Goal: Transaction & Acquisition: Download file/media

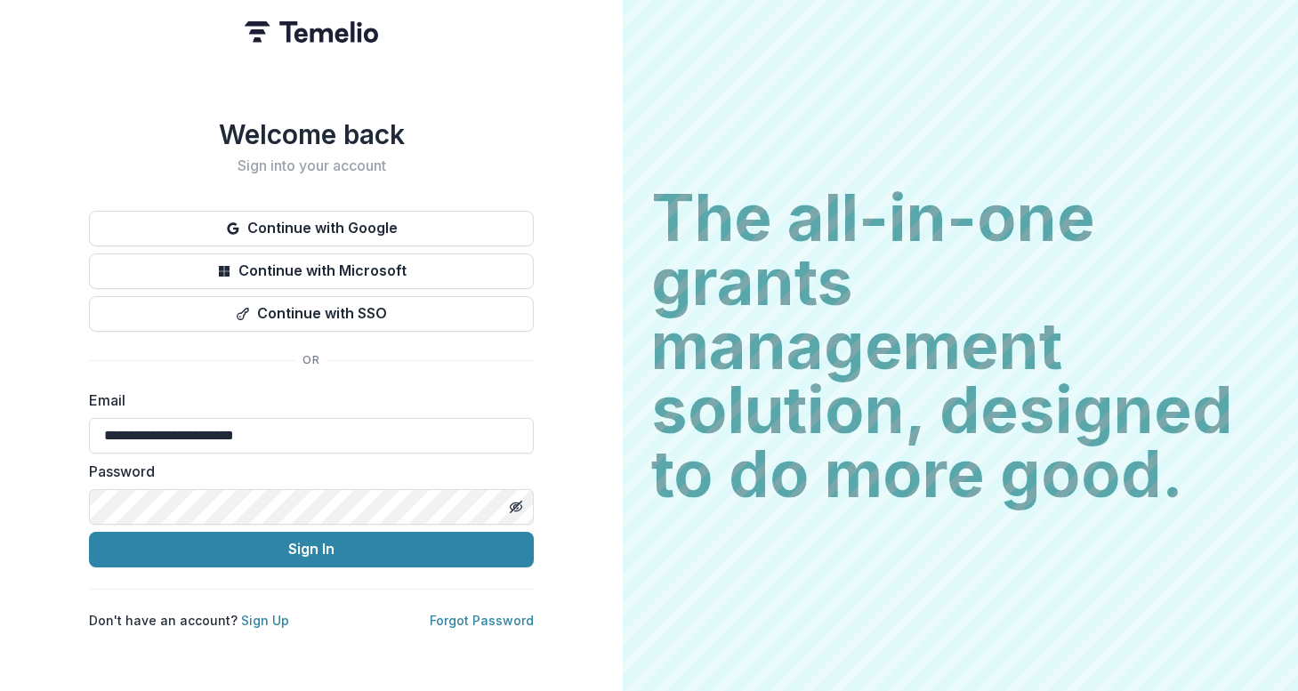
type input "**********"
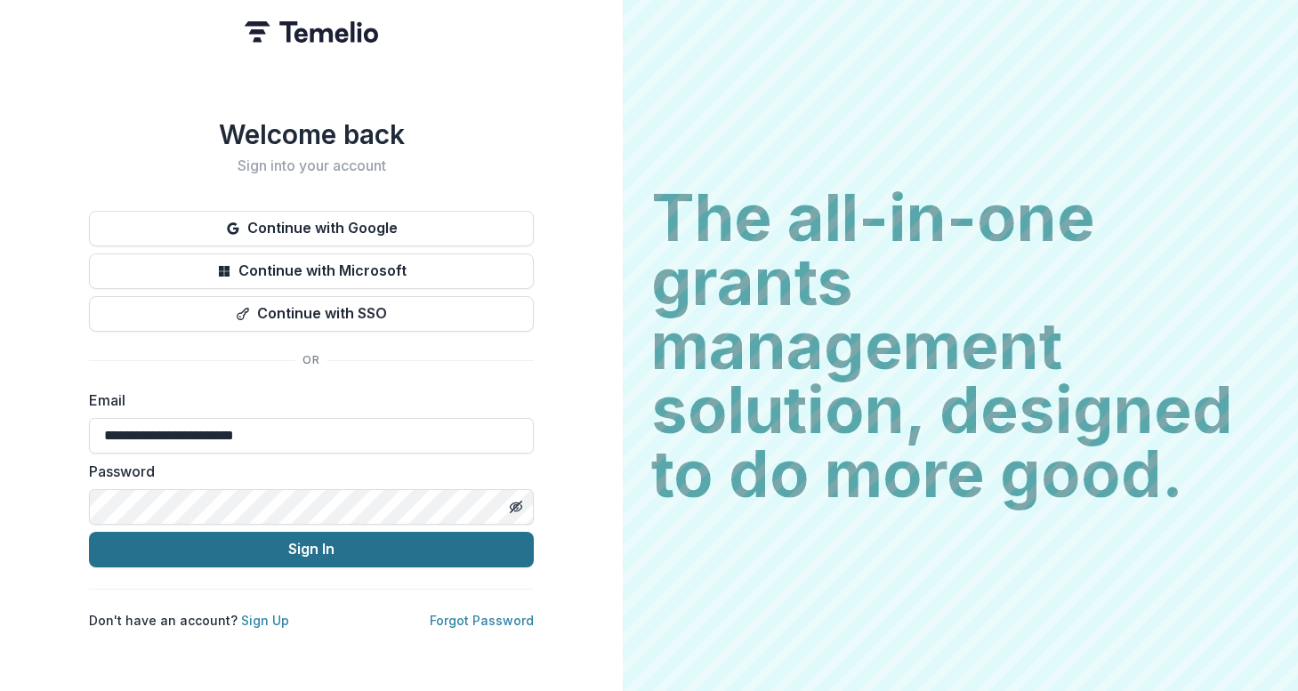
click at [176, 538] on button "Sign In" at bounding box center [311, 550] width 445 height 36
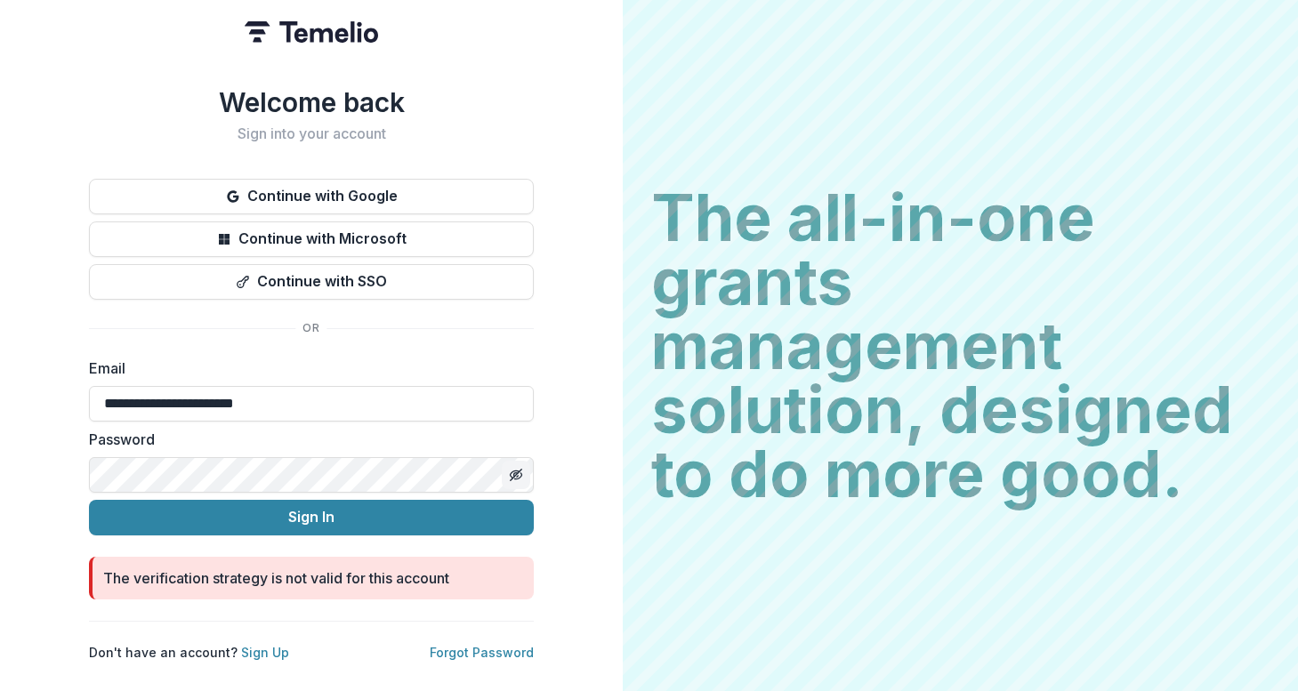
click at [516, 468] on icon "Toggle password visibility" at bounding box center [516, 475] width 14 height 14
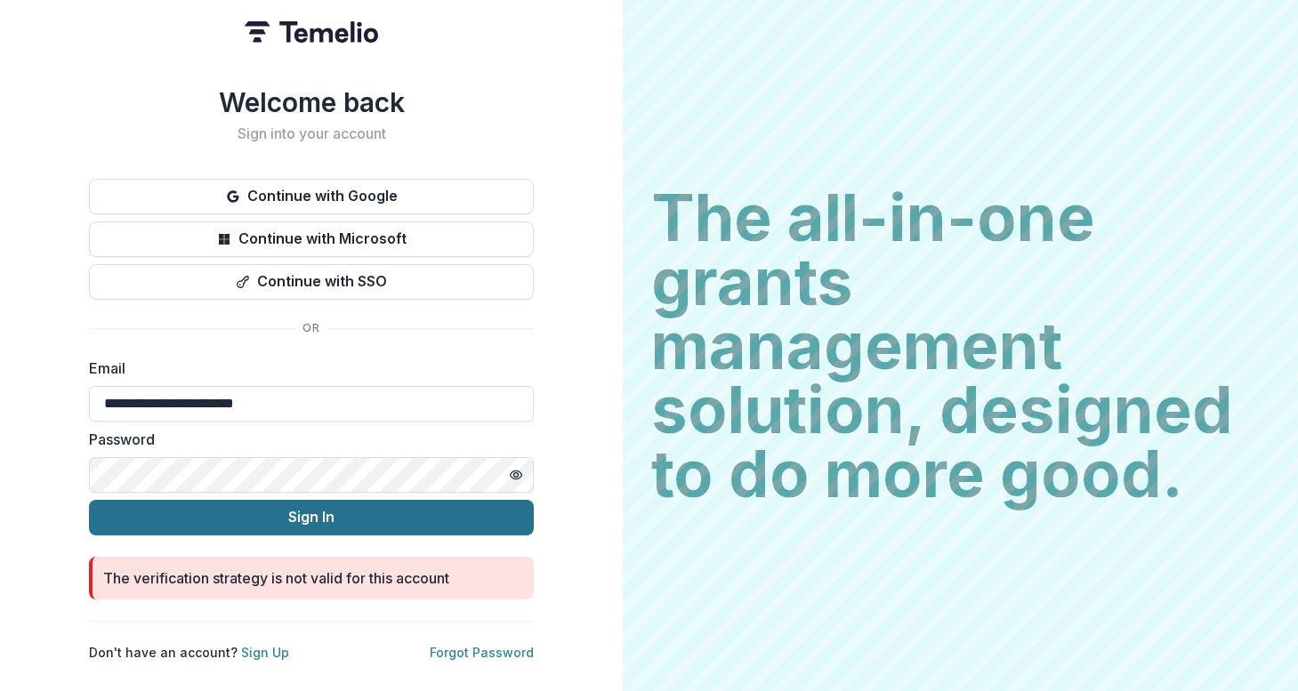
click at [241, 513] on button "Sign In" at bounding box center [311, 518] width 445 height 36
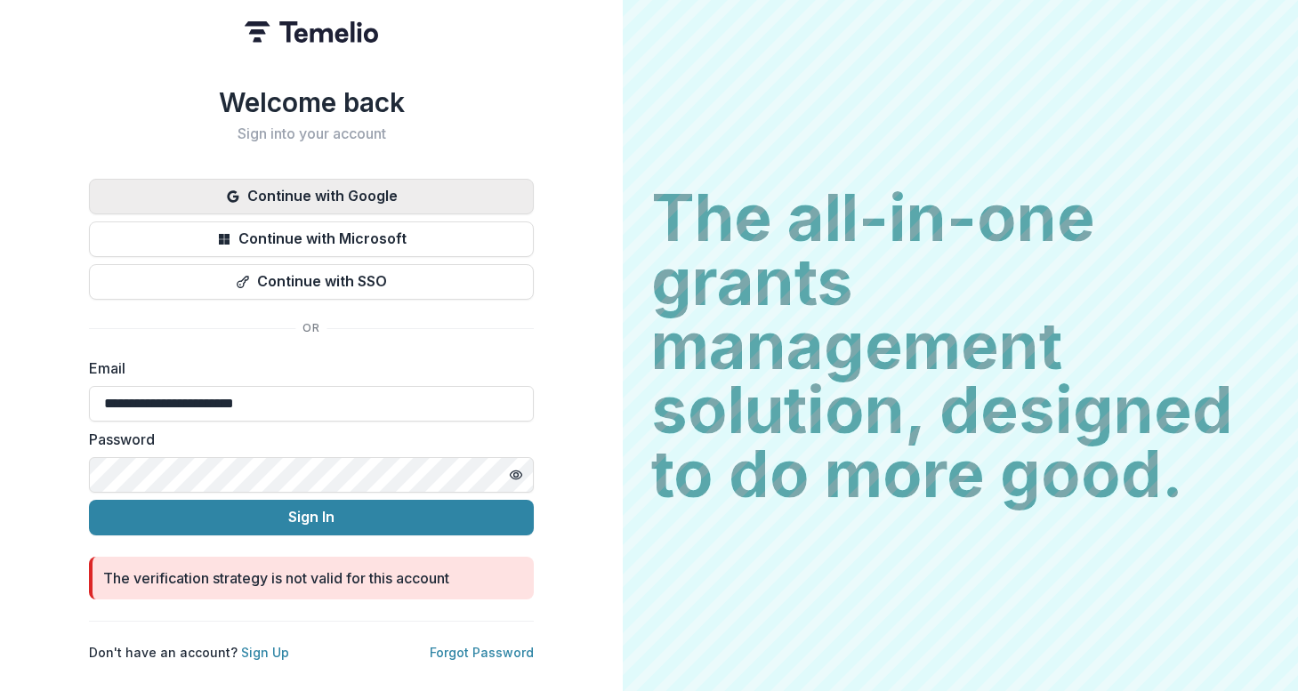
click at [335, 193] on button "Continue with Google" at bounding box center [311, 197] width 445 height 36
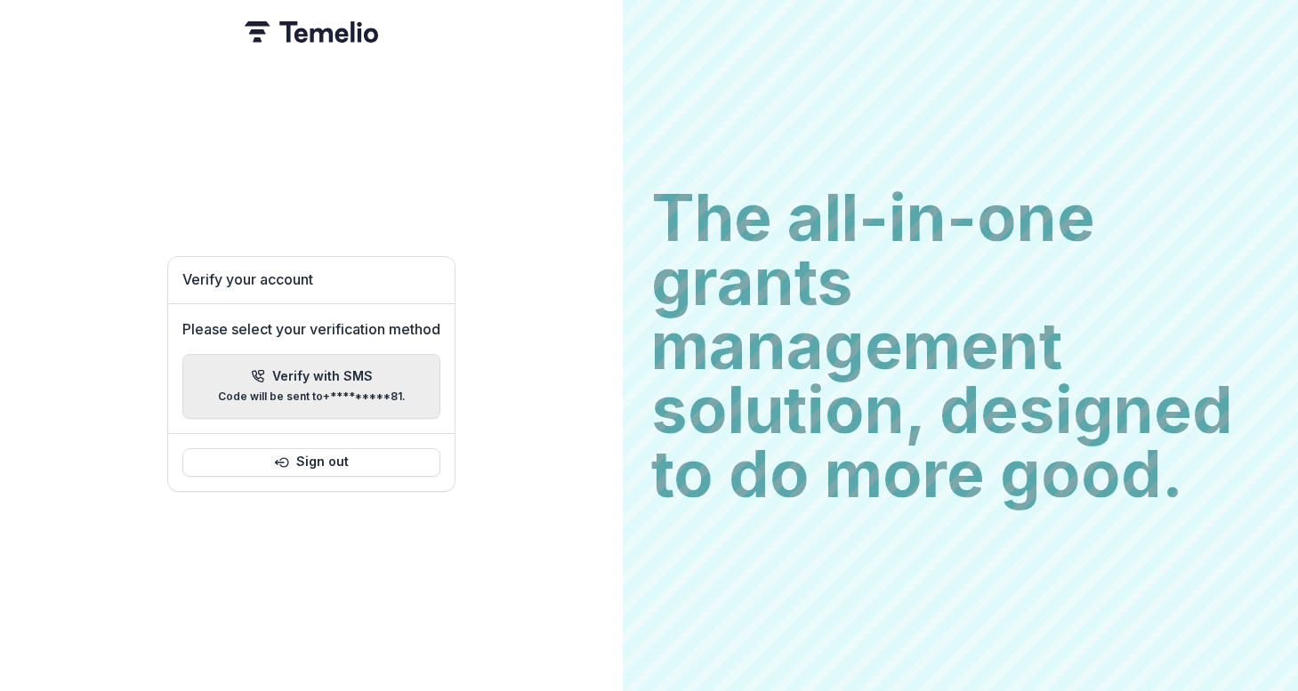
click at [295, 369] on p "Verify with SMS" at bounding box center [322, 376] width 101 height 15
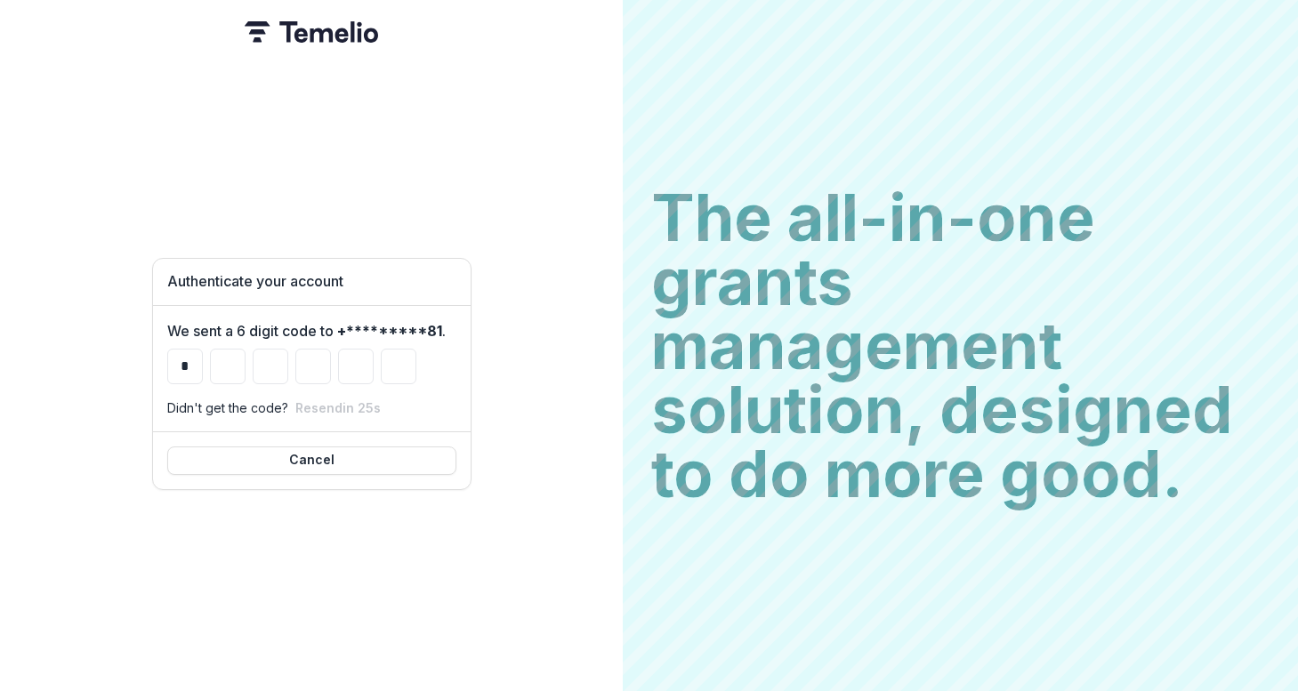
type input "*"
click at [192, 359] on input "*" at bounding box center [185, 367] width 36 height 36
type input "*"
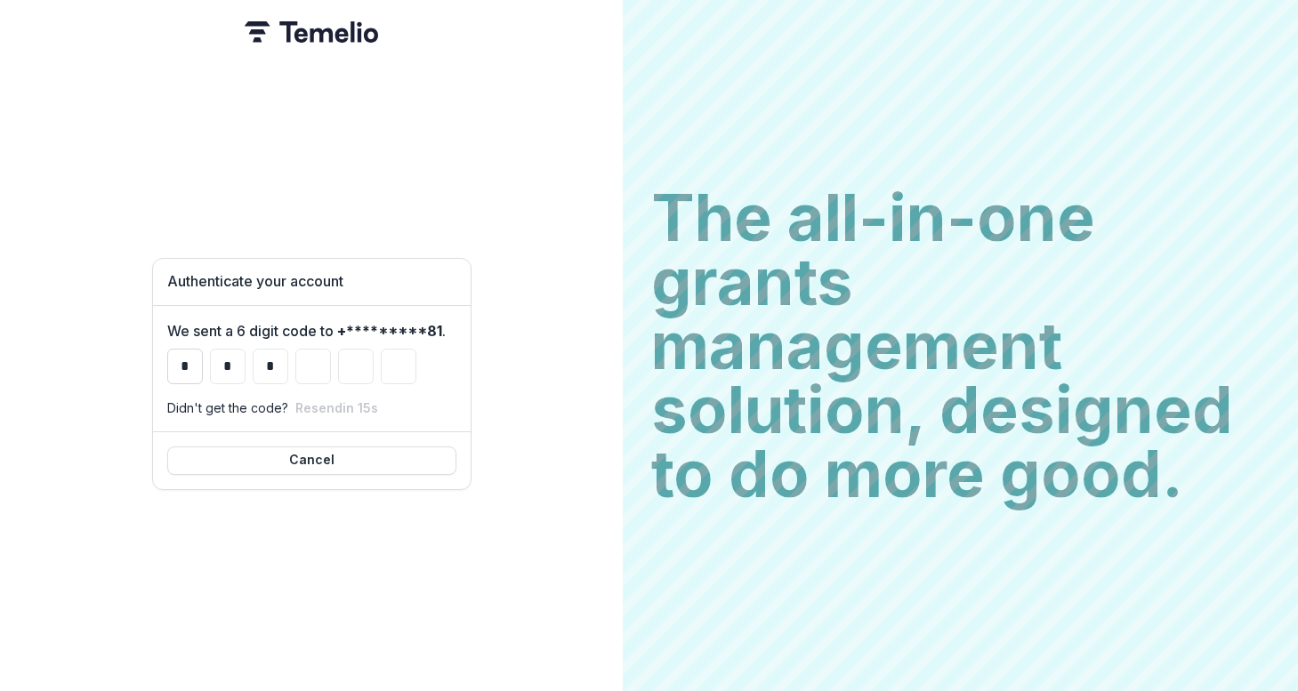
type input "*"
click at [181, 357] on input "*" at bounding box center [185, 367] width 36 height 36
click at [182, 354] on input "*" at bounding box center [185, 367] width 36 height 36
drag, startPoint x: 174, startPoint y: 354, endPoint x: 209, endPoint y: 357, distance: 35.7
click at [209, 357] on div "* *" at bounding box center [311, 367] width 289 height 36
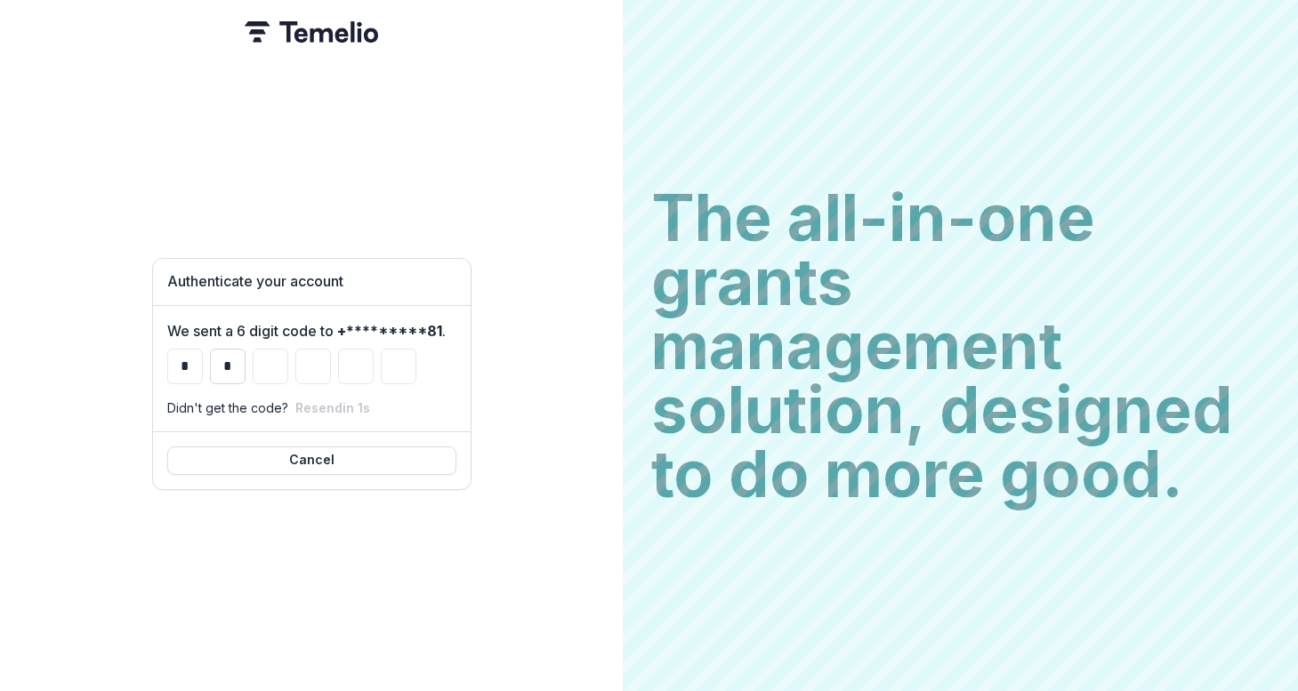
type input "*"
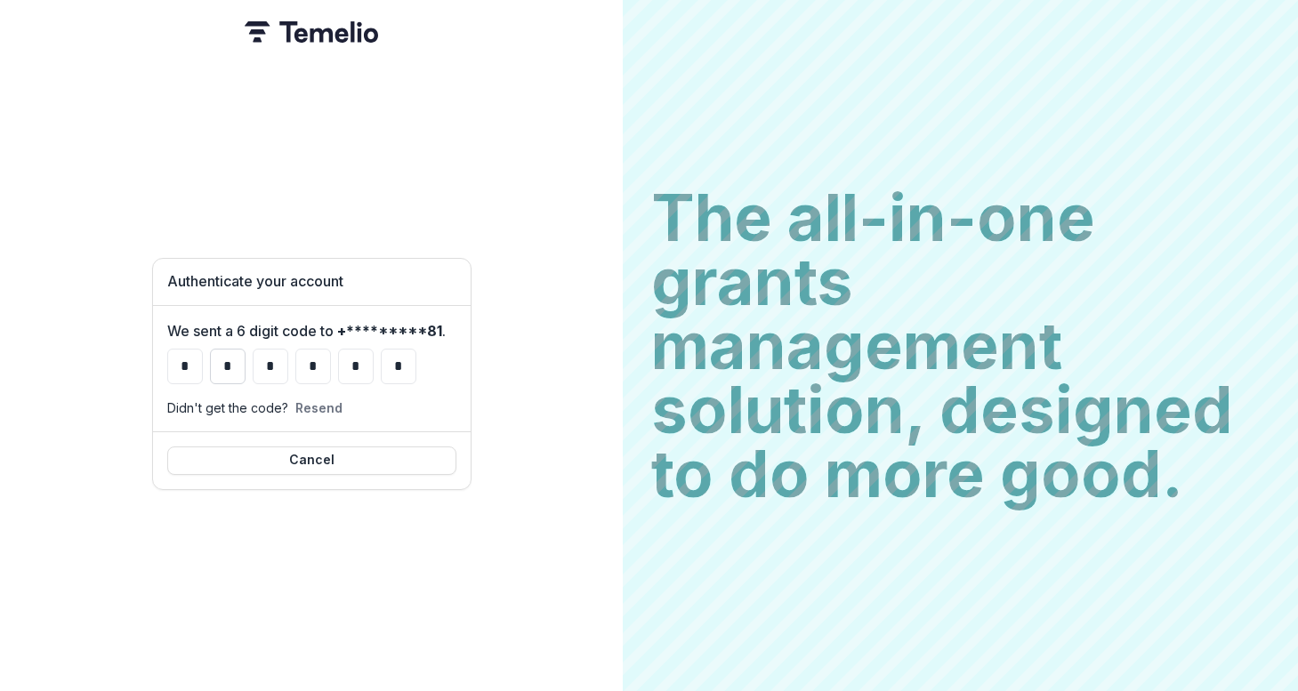
type input "*"
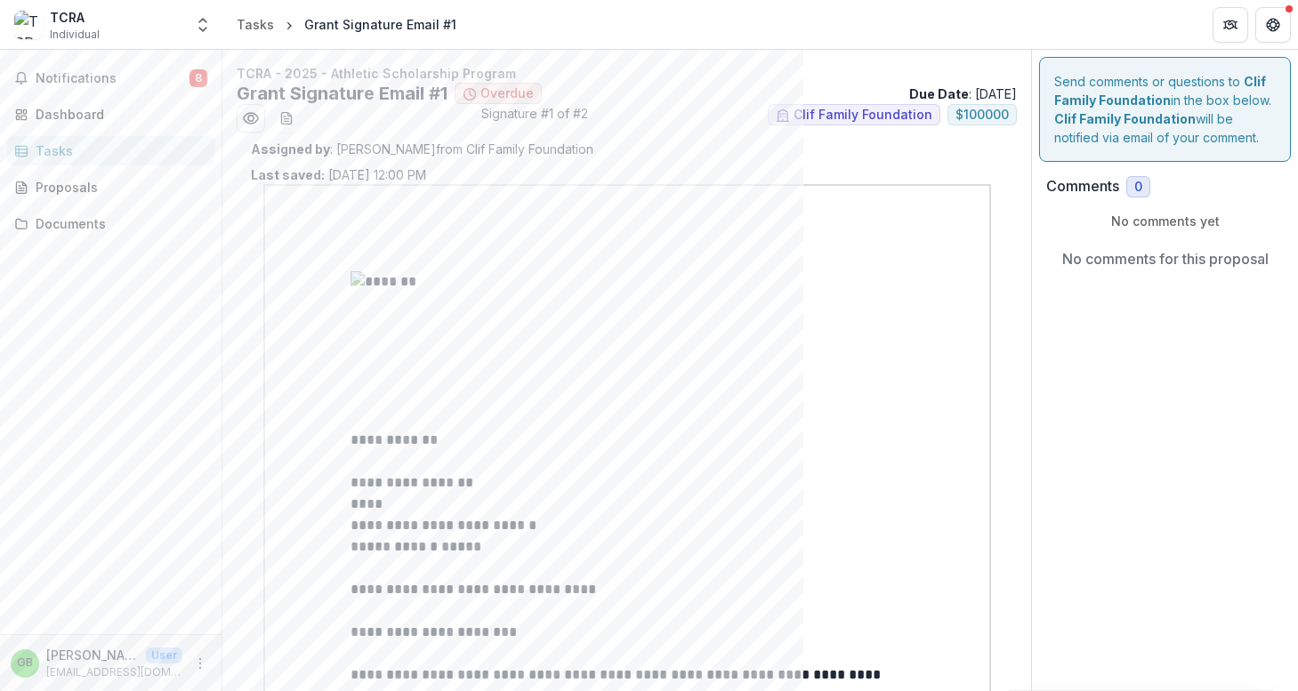
click at [361, 274] on img at bounding box center [413, 329] width 125 height 116
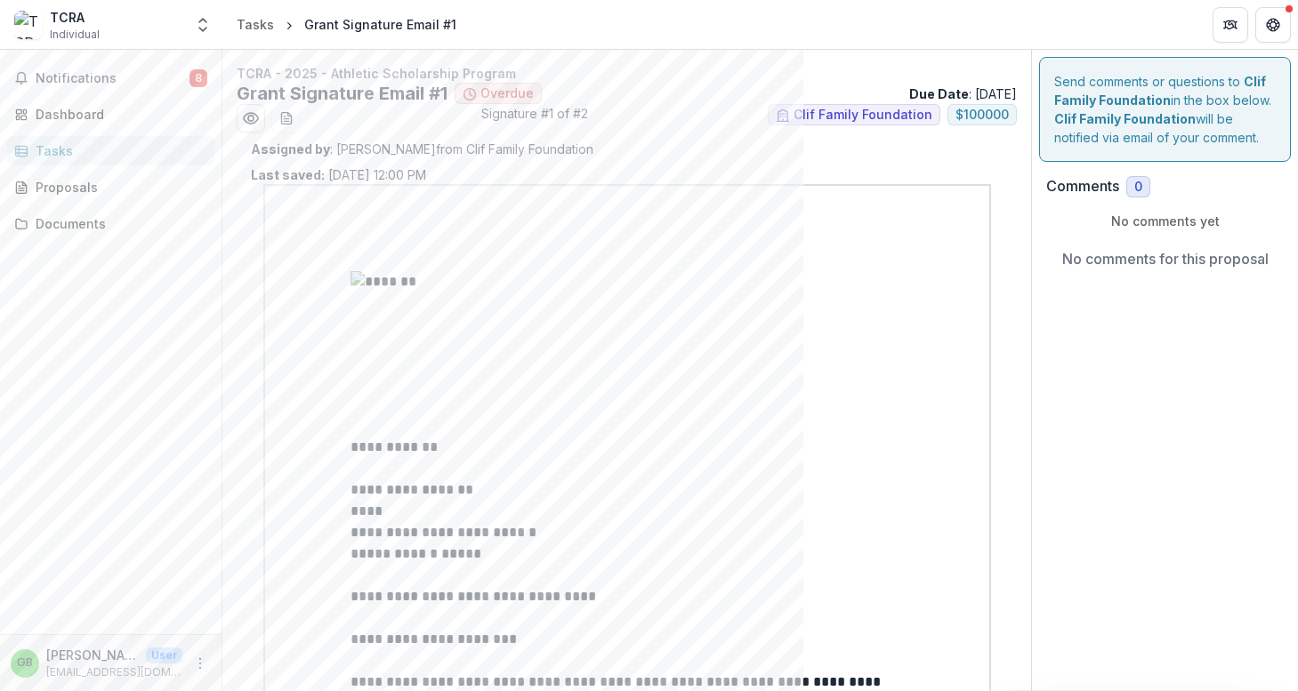
click at [591, 352] on div at bounding box center [627, 332] width 553 height 123
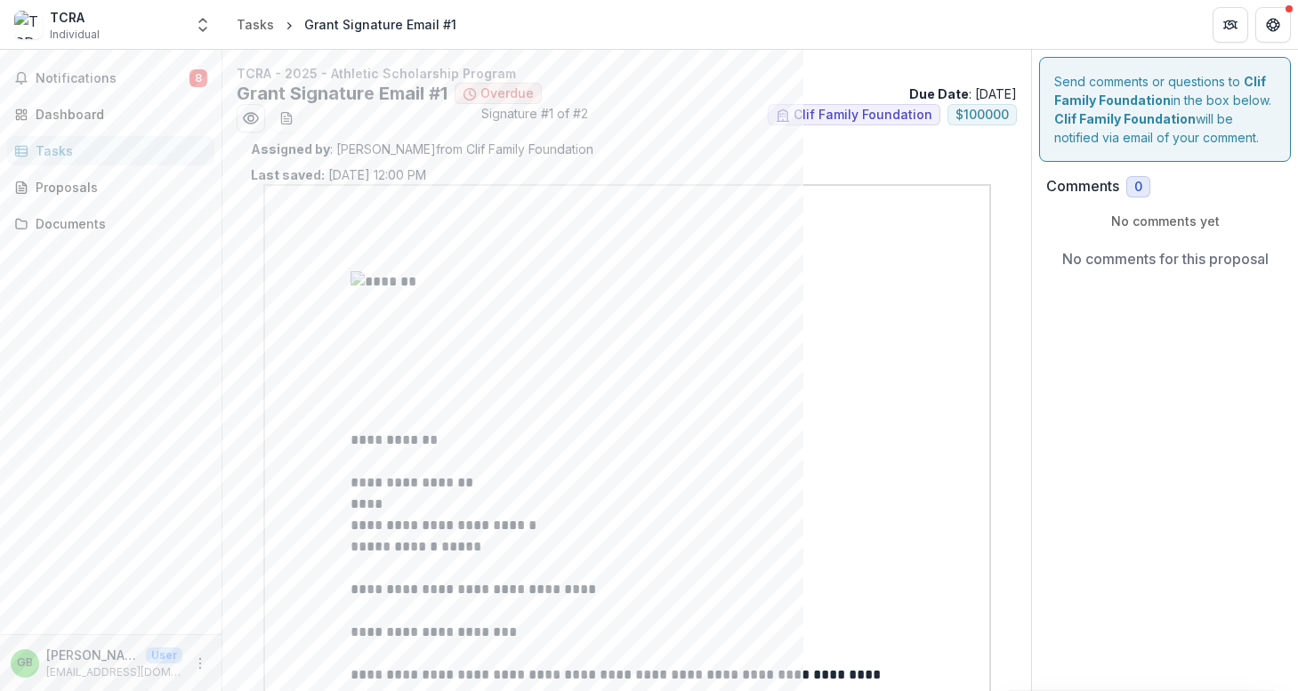
click at [216, 347] on div "Notifications 8 Dashboard Tasks Proposals Documents" at bounding box center [111, 342] width 222 height 585
click at [92, 76] on span "Notifications" at bounding box center [113, 78] width 154 height 15
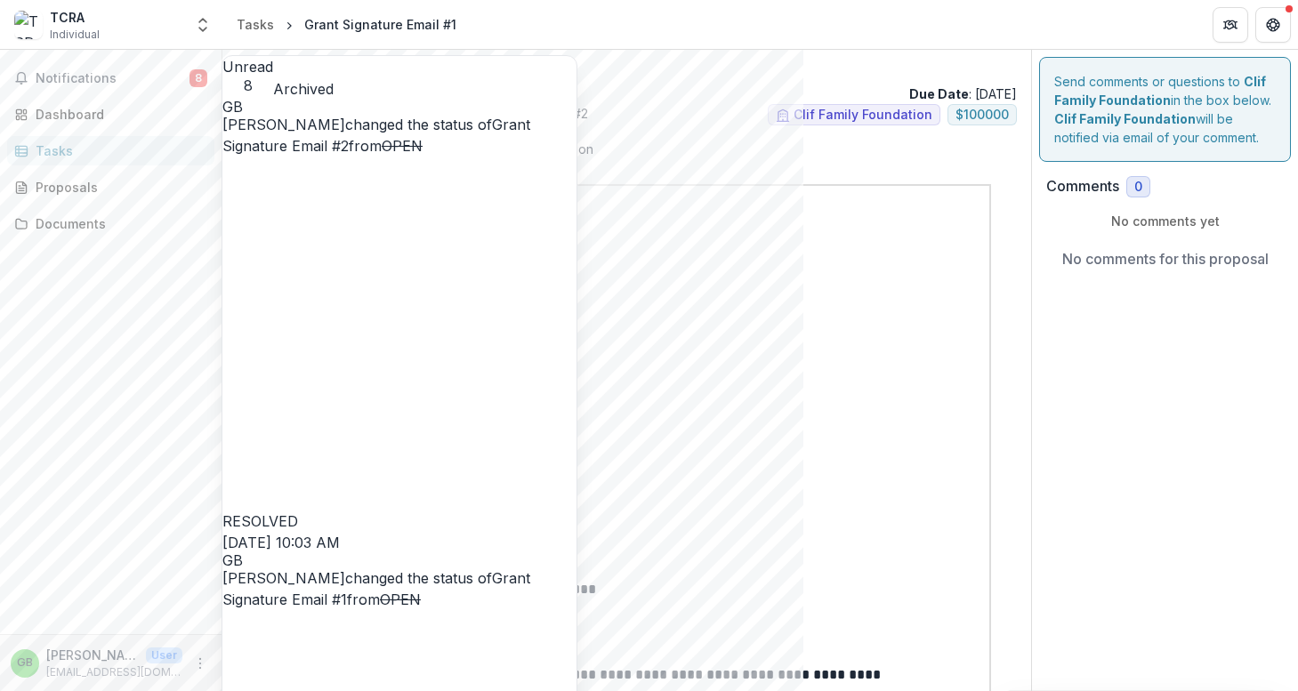
click at [109, 427] on div "Notifications 8 Unread 8 Archived GB [PERSON_NAME] changed the status of Grant …" at bounding box center [111, 342] width 222 height 585
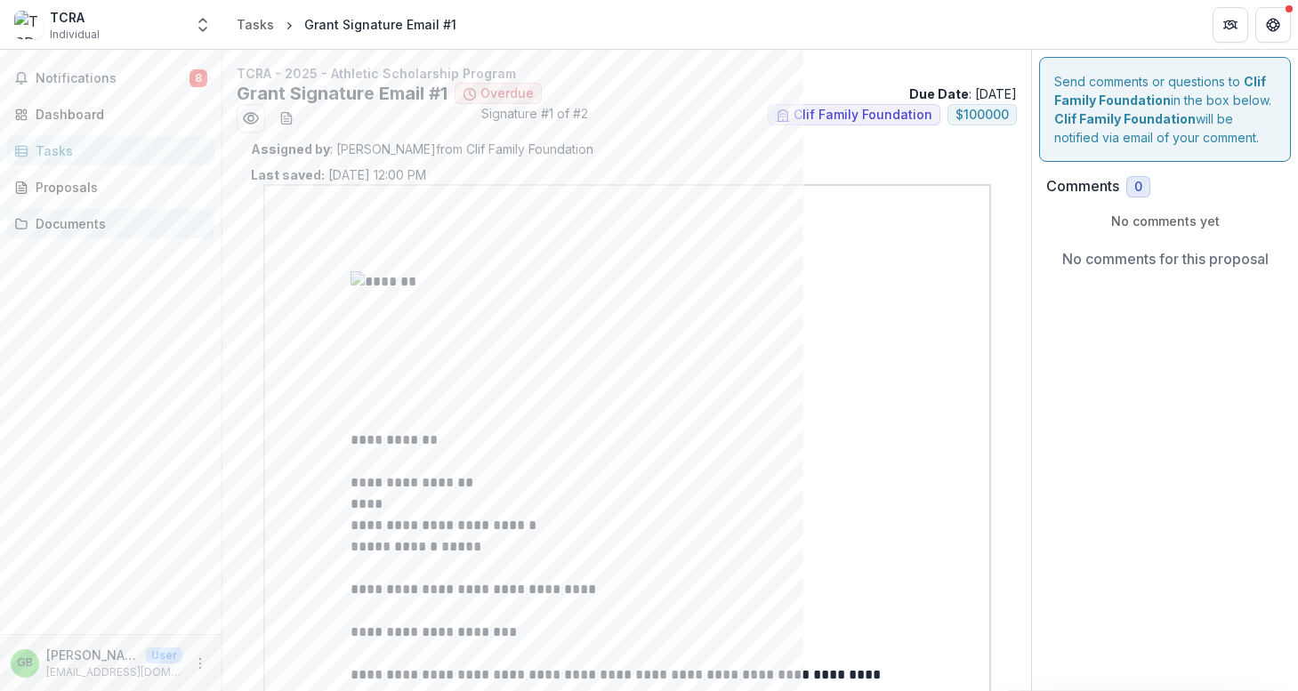
click at [77, 220] on div "Documents" at bounding box center [118, 223] width 165 height 19
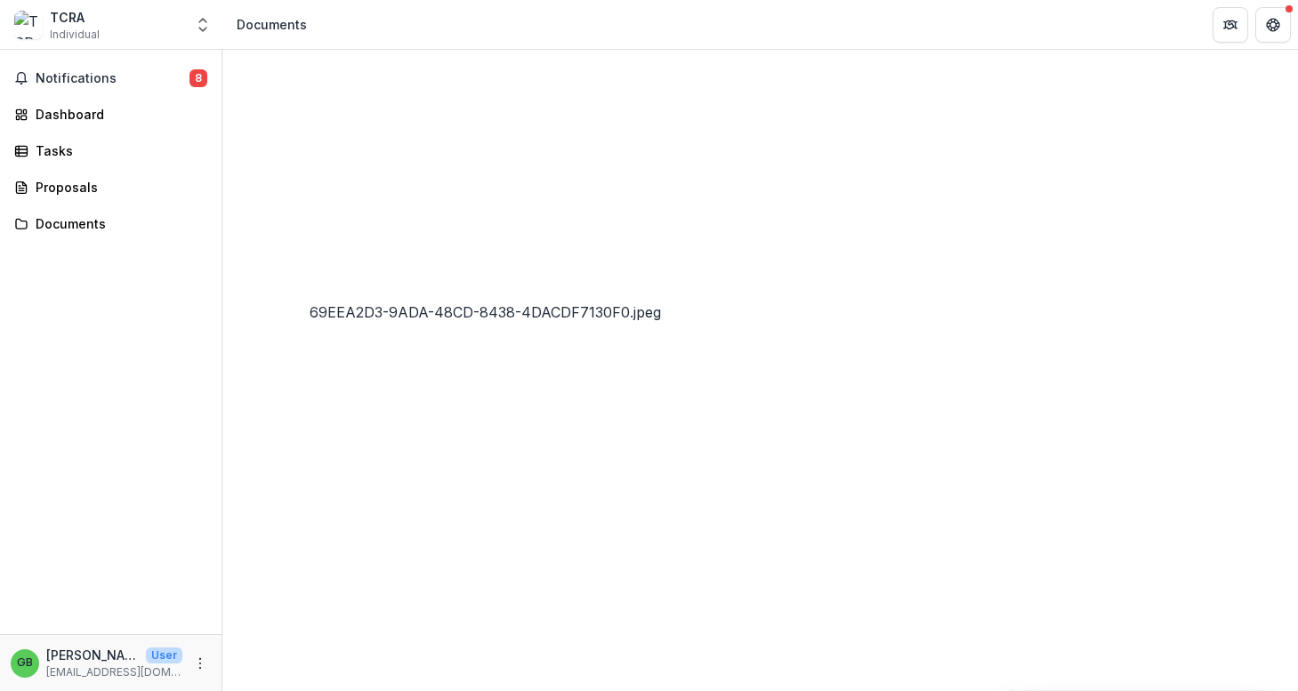
scroll to position [16, 0]
click at [14, 690] on button "Close" at bounding box center [7, 701] width 14 height 21
click at [14, 690] on icon "Close" at bounding box center [7, 704] width 14 height 14
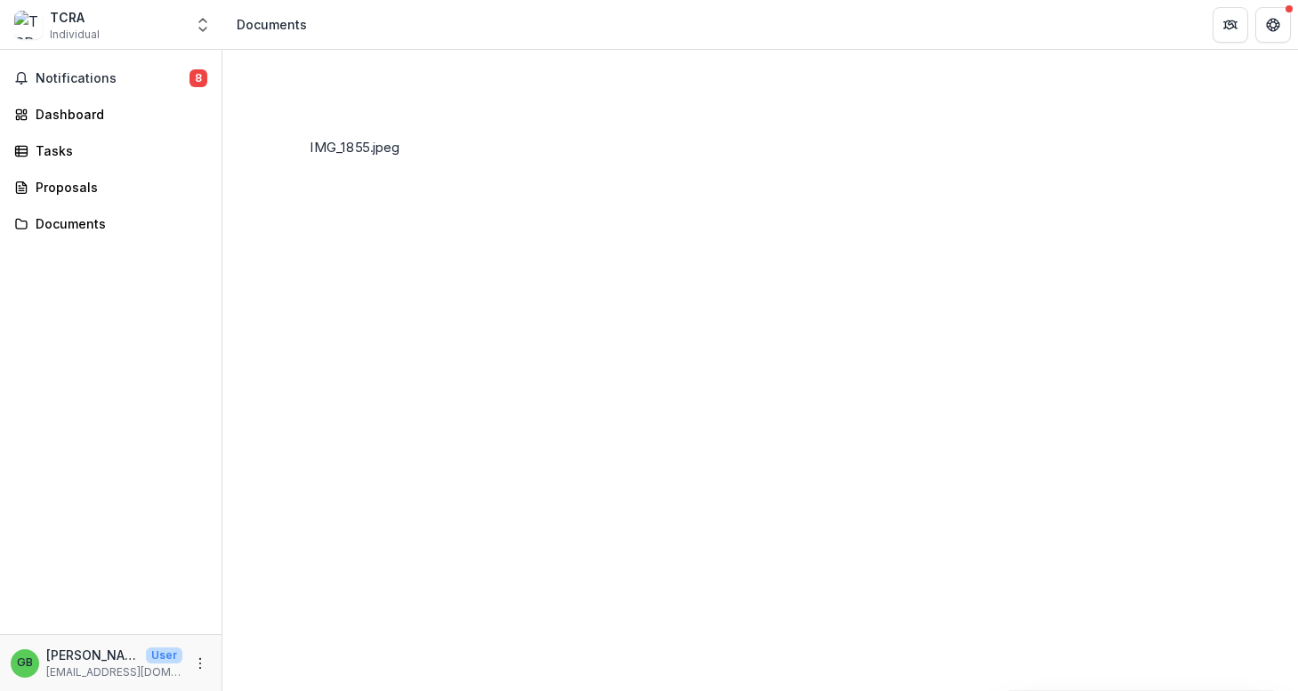
click at [14, 690] on icon "Close" at bounding box center [7, 704] width 14 height 14
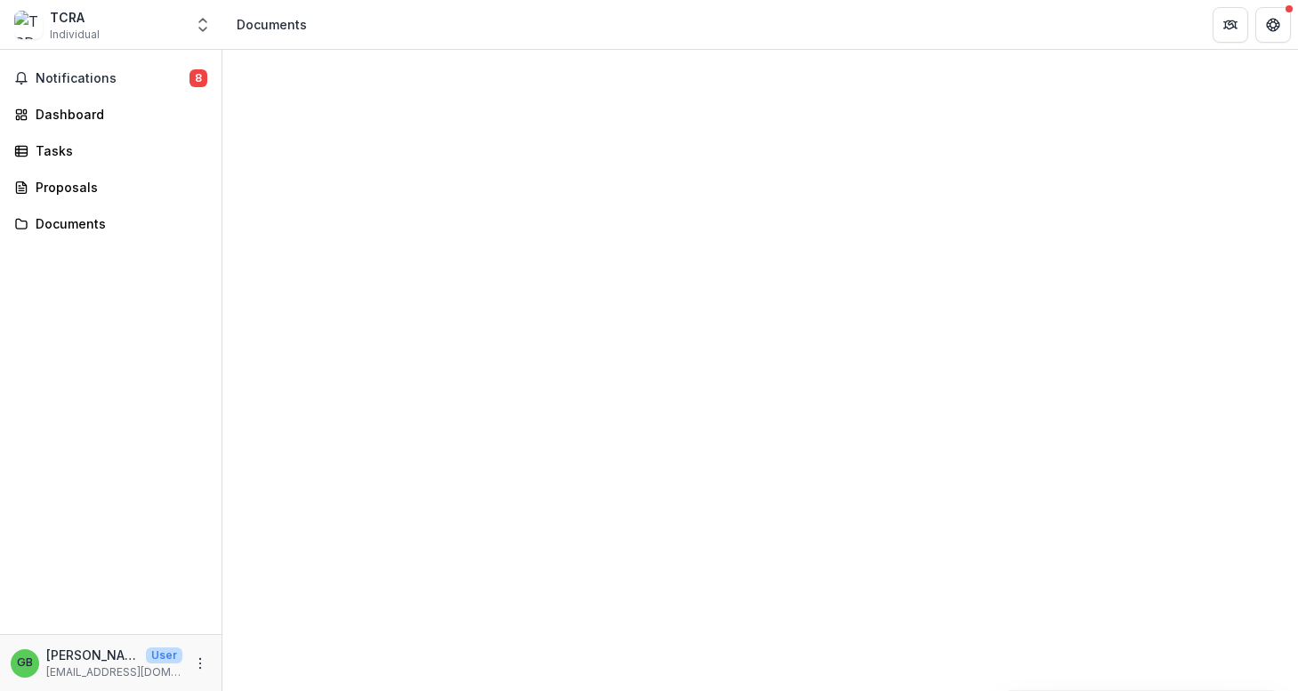
click at [14, 690] on icon "Close" at bounding box center [7, 704] width 14 height 14
click at [14, 690] on button "Close" at bounding box center [7, 701] width 14 height 21
click at [14, 690] on icon "Close" at bounding box center [7, 704] width 14 height 14
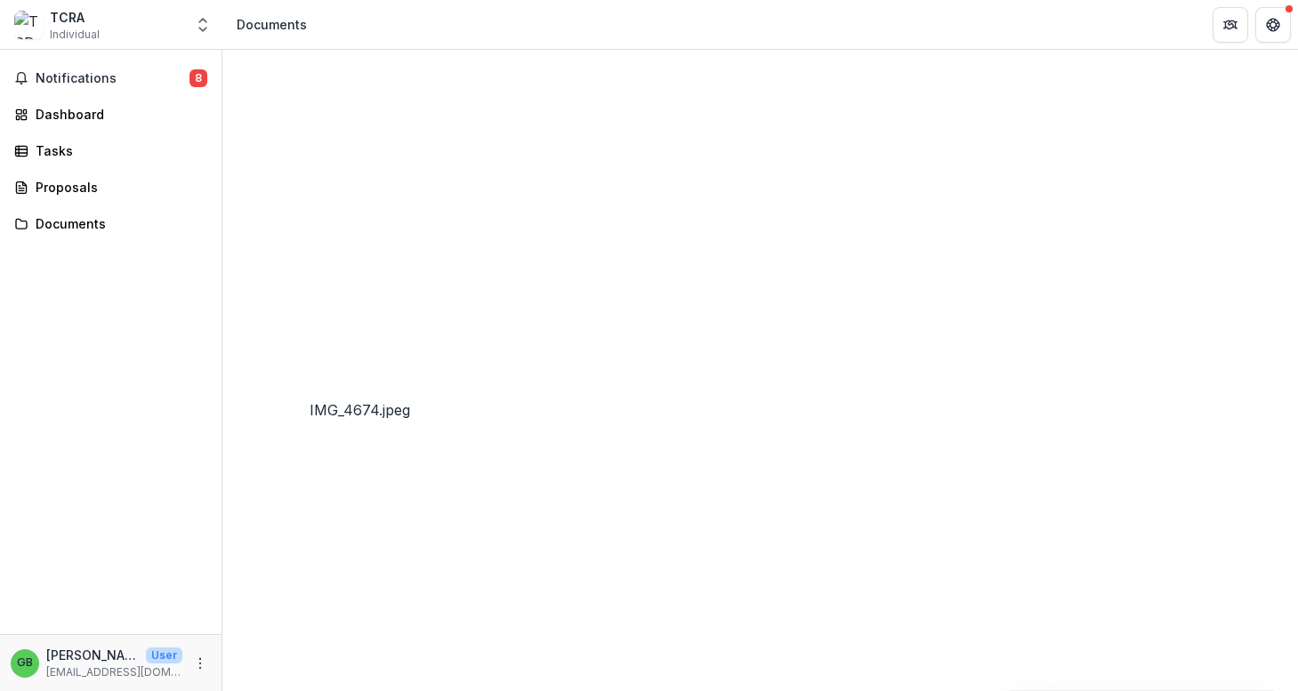
click at [14, 690] on icon "Close" at bounding box center [7, 704] width 14 height 14
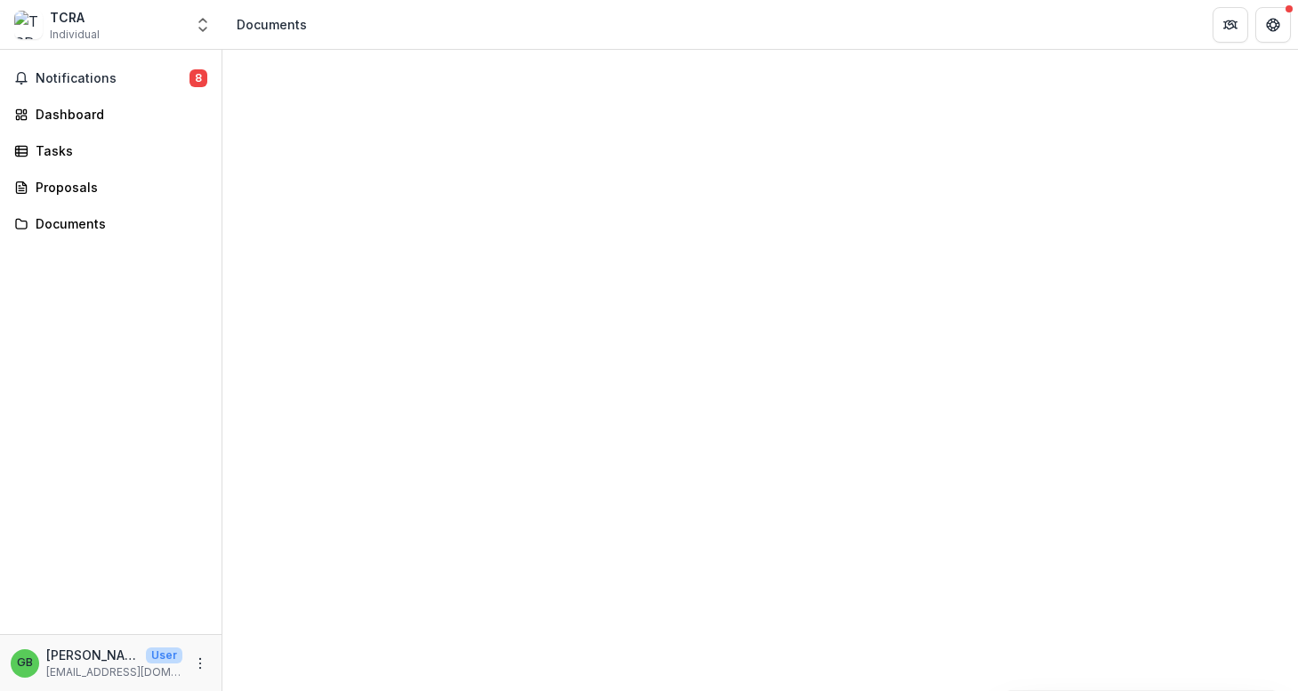
click at [14, 690] on icon "Close" at bounding box center [7, 704] width 14 height 14
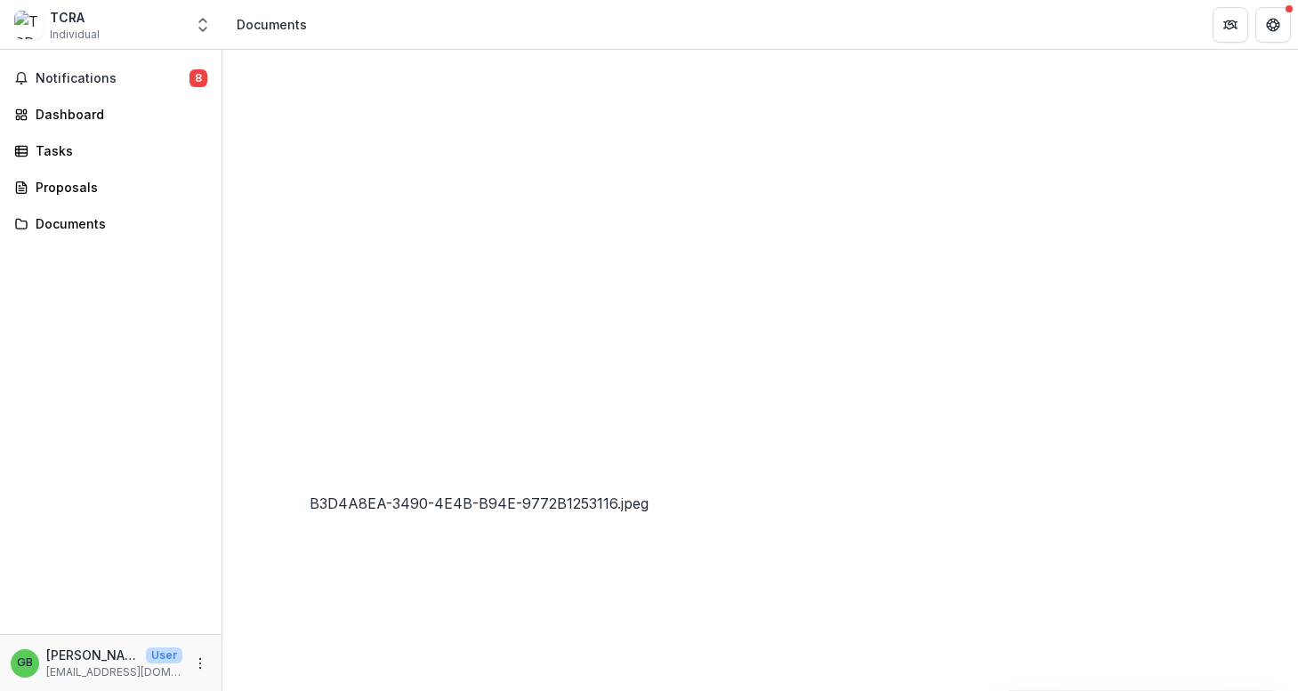
click at [14, 690] on icon "Close" at bounding box center [7, 704] width 14 height 14
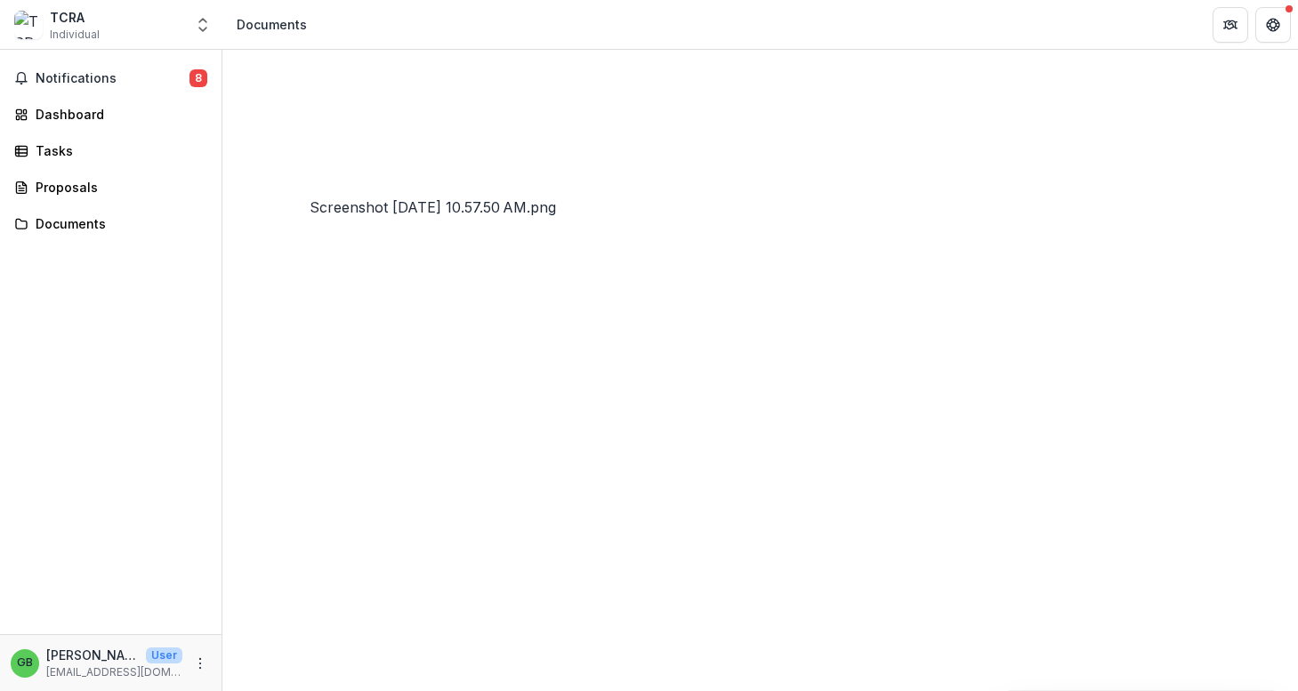
click at [14, 690] on icon "Close" at bounding box center [7, 704] width 14 height 14
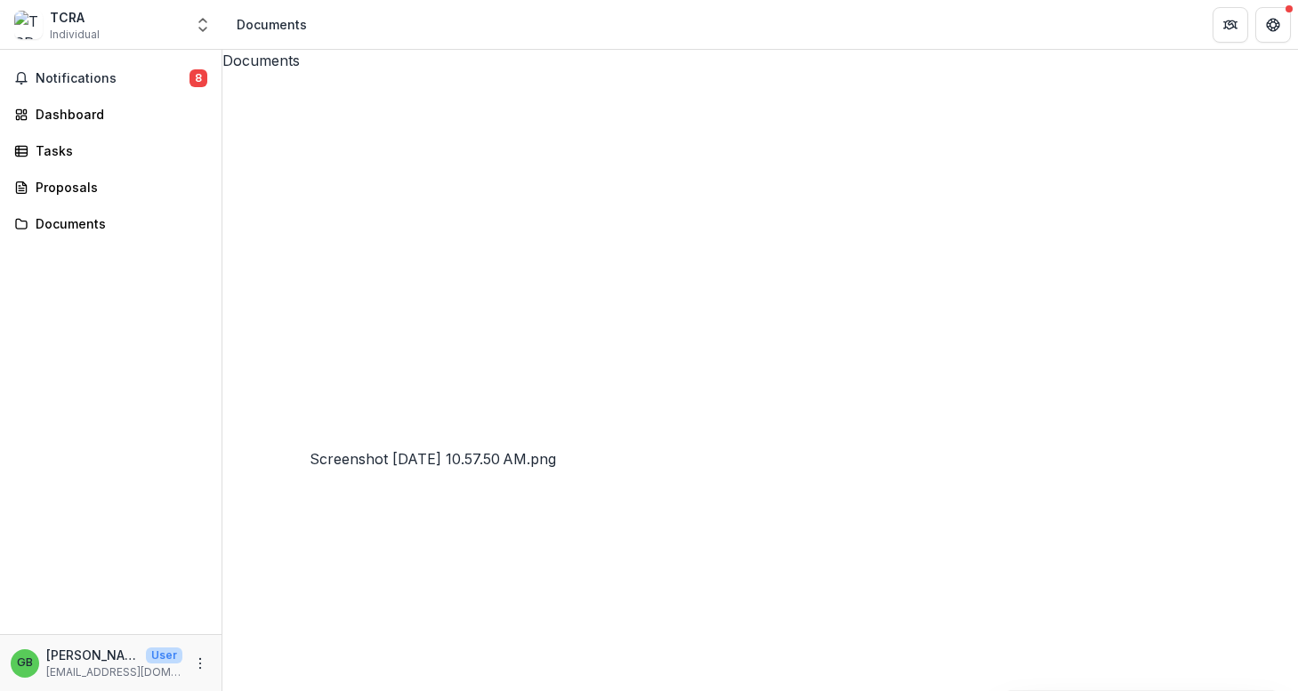
scroll to position [0, 0]
click at [244, 127] on icon at bounding box center [760, 609] width 1076 height 1076
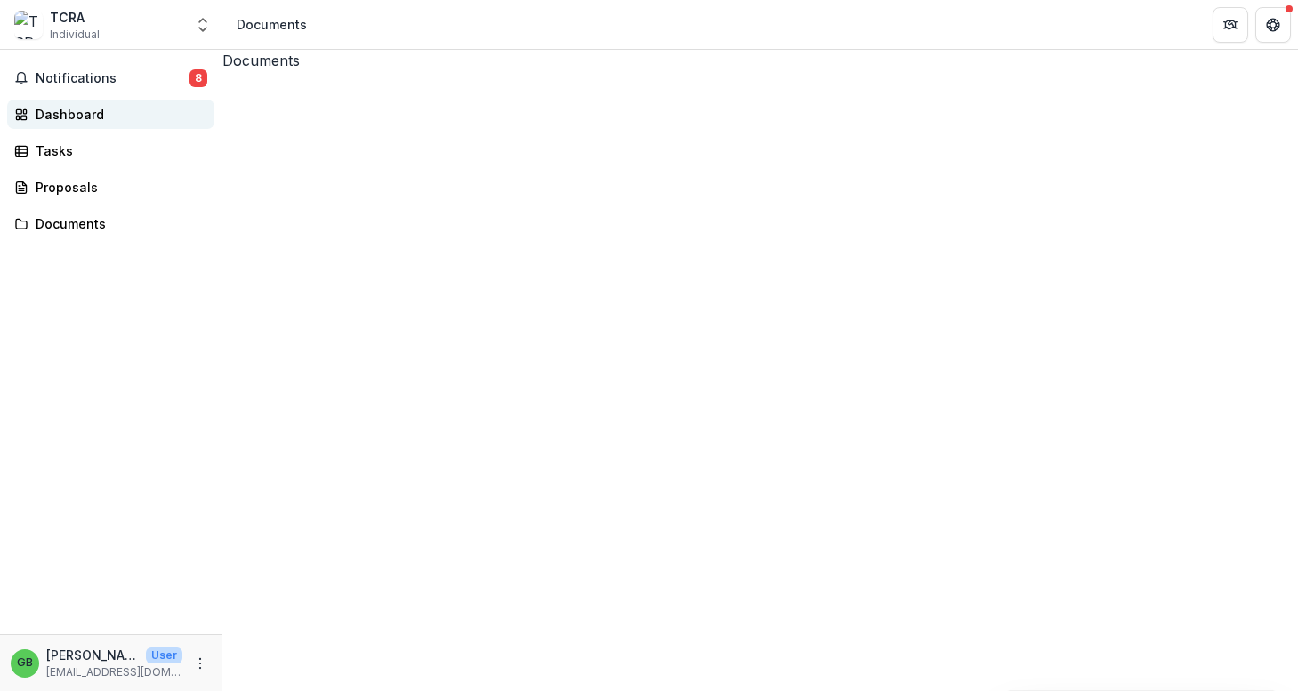
click at [52, 109] on div "Dashboard" at bounding box center [118, 114] width 165 height 19
